Goal: Find specific page/section: Find specific page/section

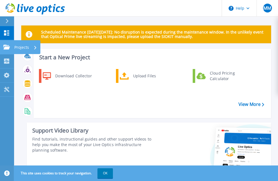
click at [9, 46] on icon at bounding box center [6, 47] width 7 height 5
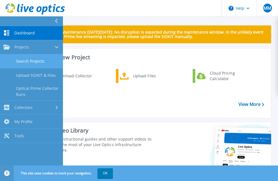
click at [35, 60] on link "Search Projects" at bounding box center [31, 61] width 63 height 14
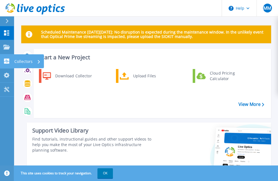
click at [16, 61] on p "Collectors" at bounding box center [23, 61] width 18 height 14
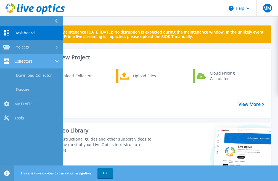
click at [8, 58] on link "Collectors Collectors" at bounding box center [31, 61] width 63 height 14
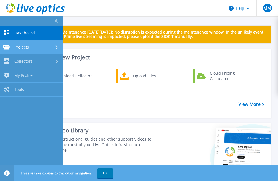
click at [12, 47] on div "Projects" at bounding box center [16, 47] width 26 height 5
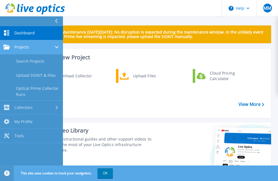
click at [22, 49] on span "Projects" at bounding box center [21, 47] width 15 height 5
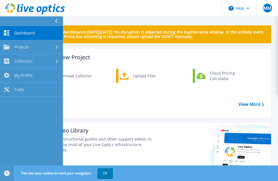
click at [57, 20] on icon at bounding box center [56, 21] width 3 height 4
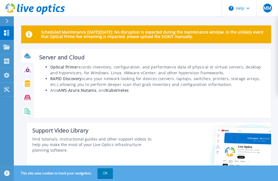
click at [27, 56] on icon at bounding box center [27, 55] width 6 height 4
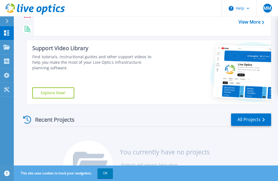
scroll to position [82, 0]
